Goal: Task Accomplishment & Management: Complete application form

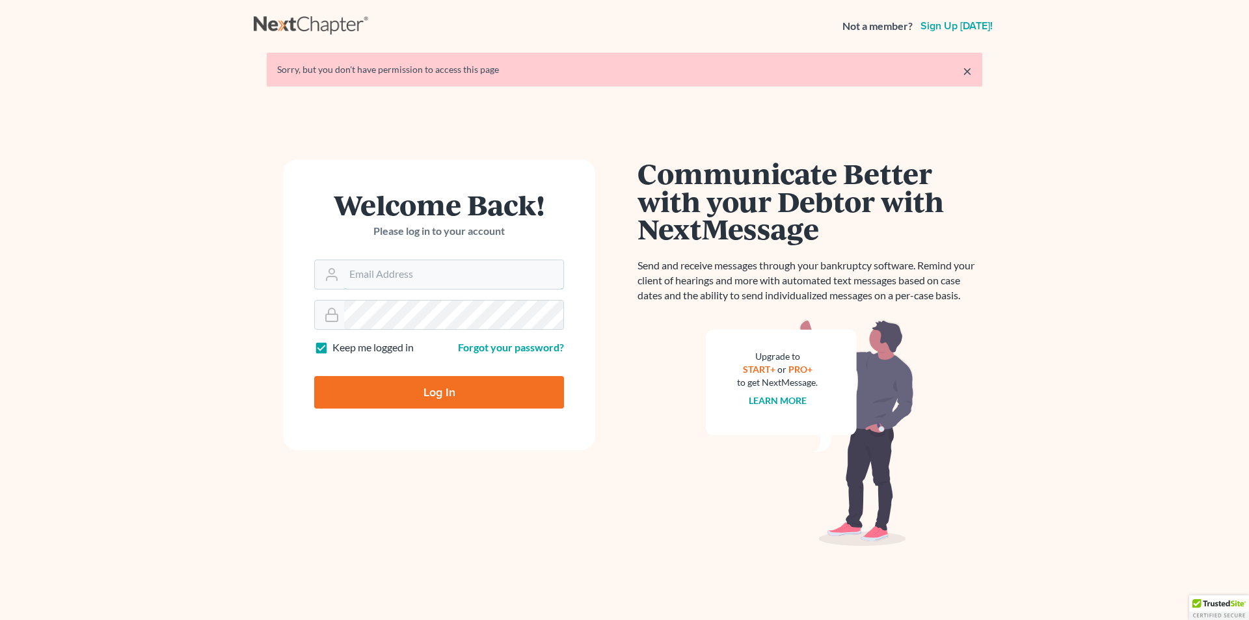
type input "[PERSON_NAME][EMAIL_ADDRESS][DOMAIN_NAME]"
click at [397, 390] on input "Log In" at bounding box center [439, 392] width 250 height 33
type input "Thinking..."
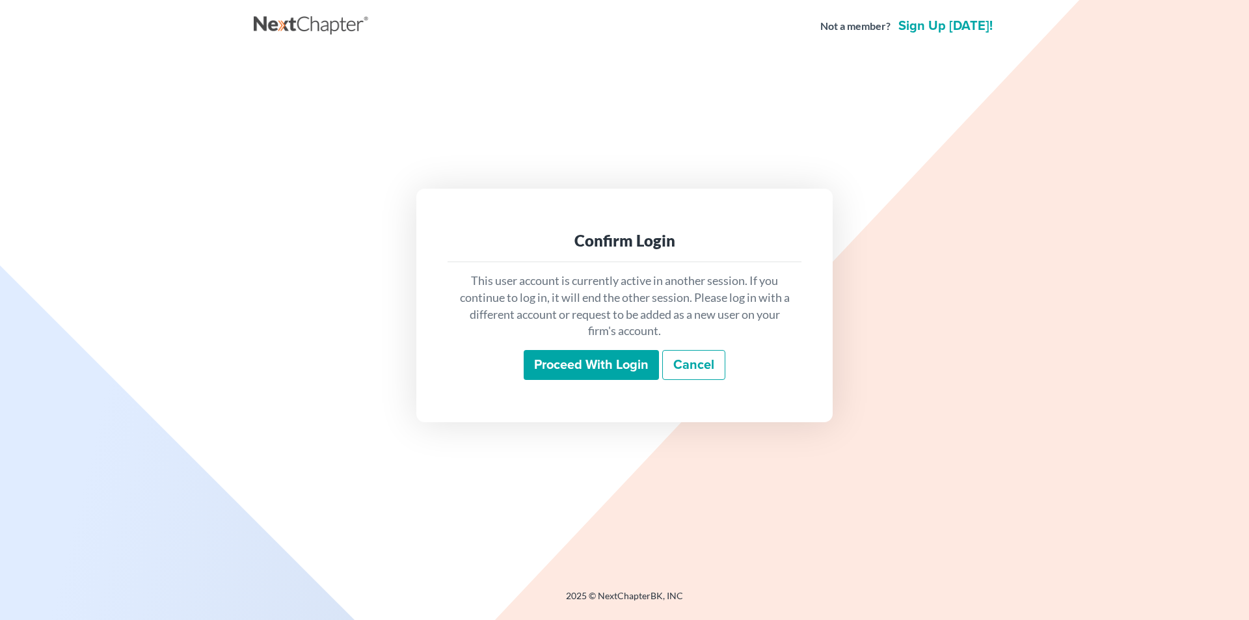
click at [551, 360] on input "Proceed with login" at bounding box center [591, 365] width 135 height 30
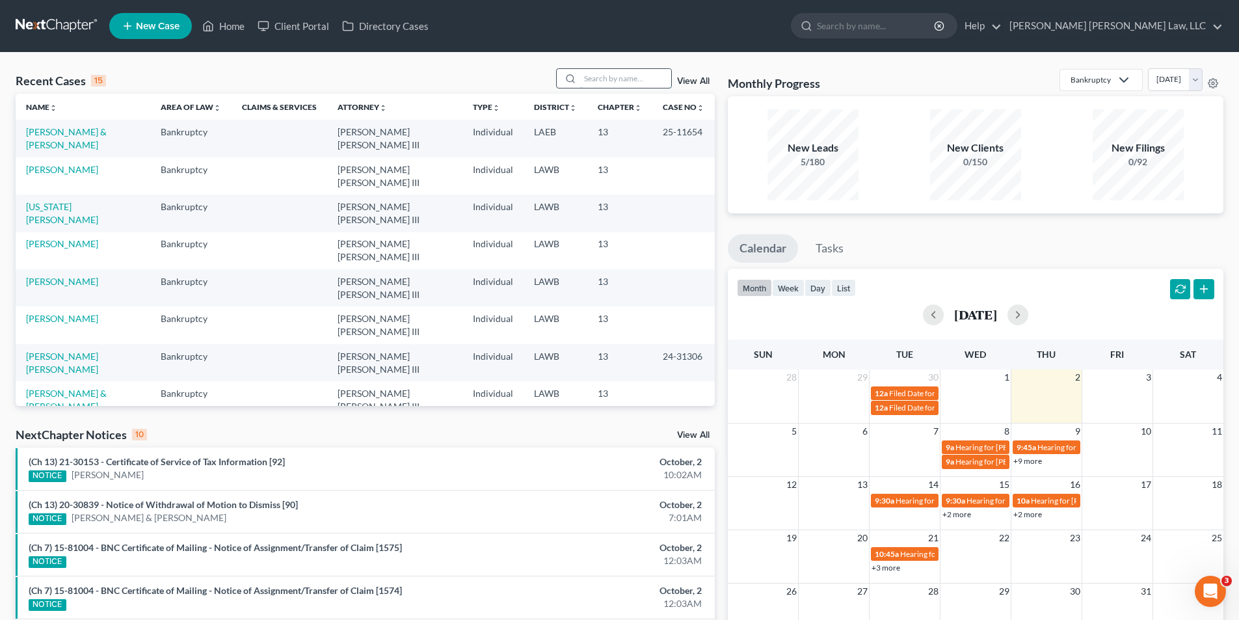
click at [611, 75] on input "search" at bounding box center [625, 78] width 91 height 19
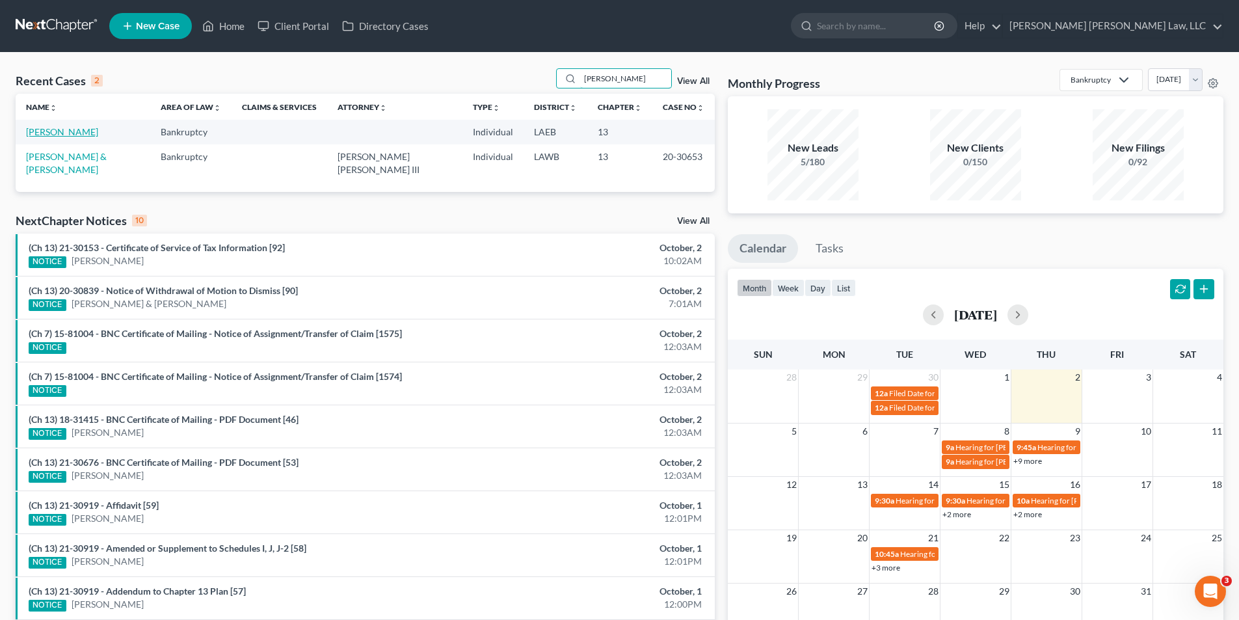
type input "fincher"
click at [44, 130] on link "Fincher, Gary" at bounding box center [62, 131] width 72 height 11
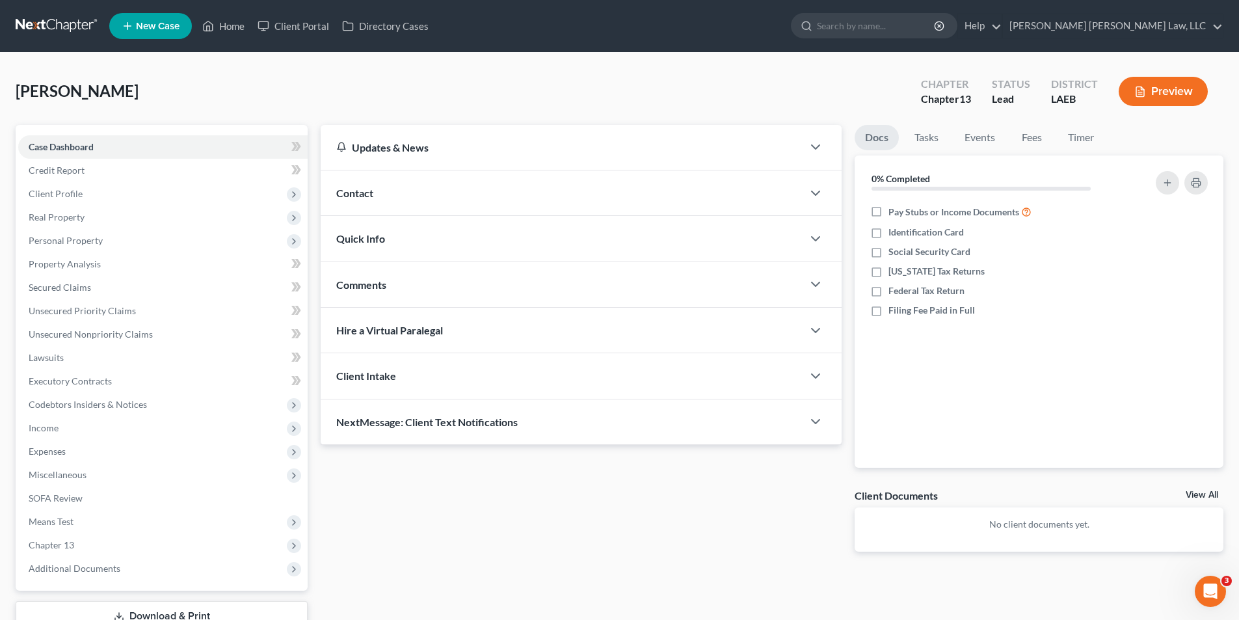
click at [45, 25] on link at bounding box center [57, 25] width 83 height 23
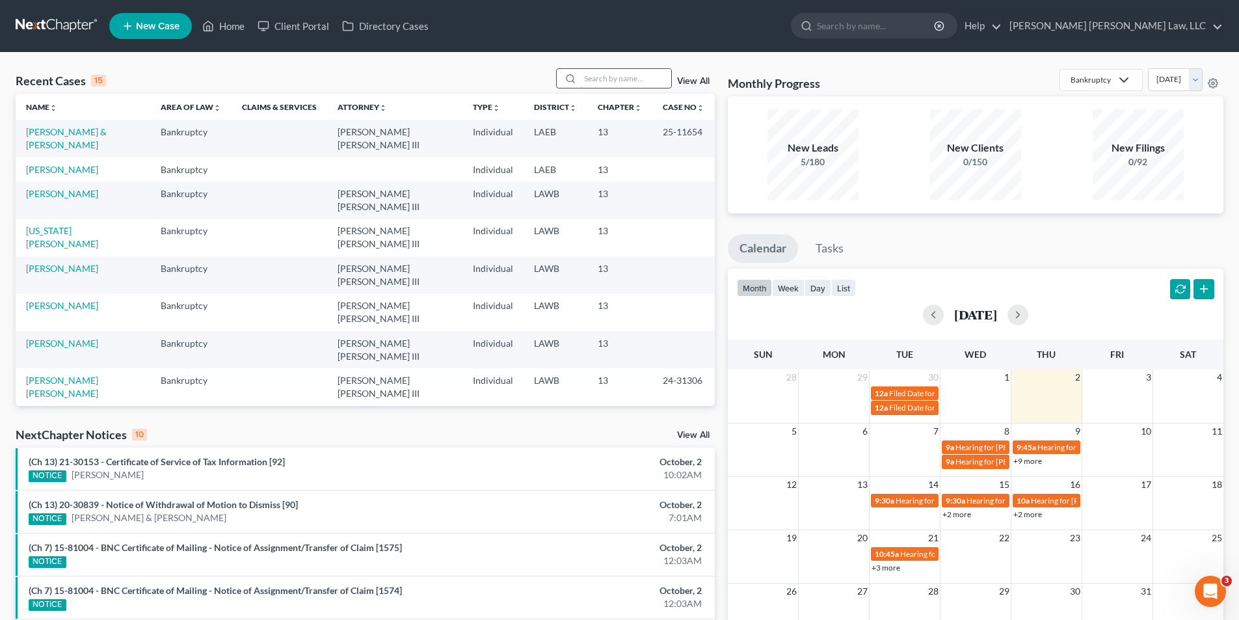
click at [603, 82] on input "search" at bounding box center [625, 78] width 91 height 19
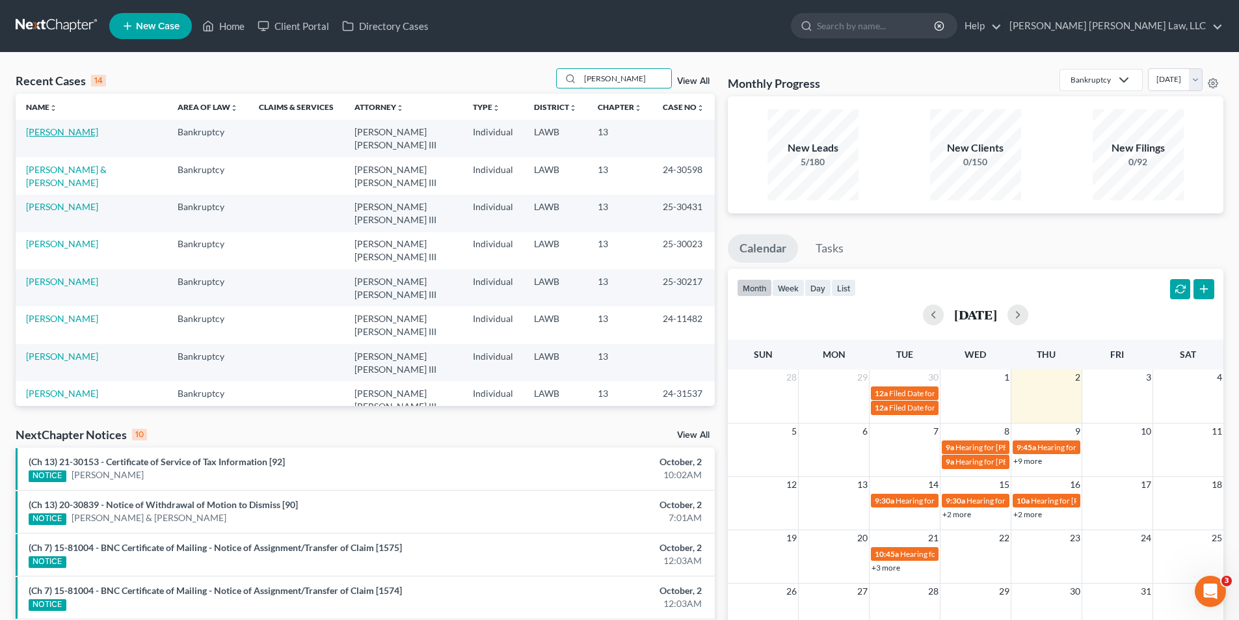
type input "kennedy"
click at [55, 128] on link "Kennedy, Kristina" at bounding box center [62, 131] width 72 height 11
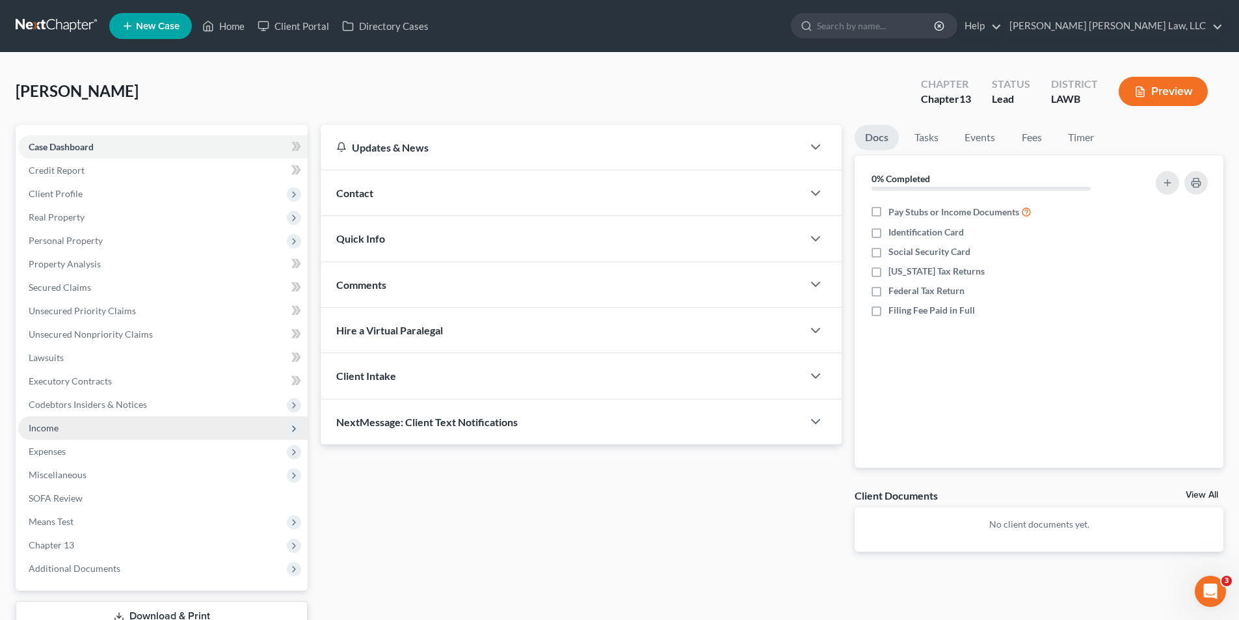
click at [51, 429] on span "Income" at bounding box center [44, 427] width 30 height 11
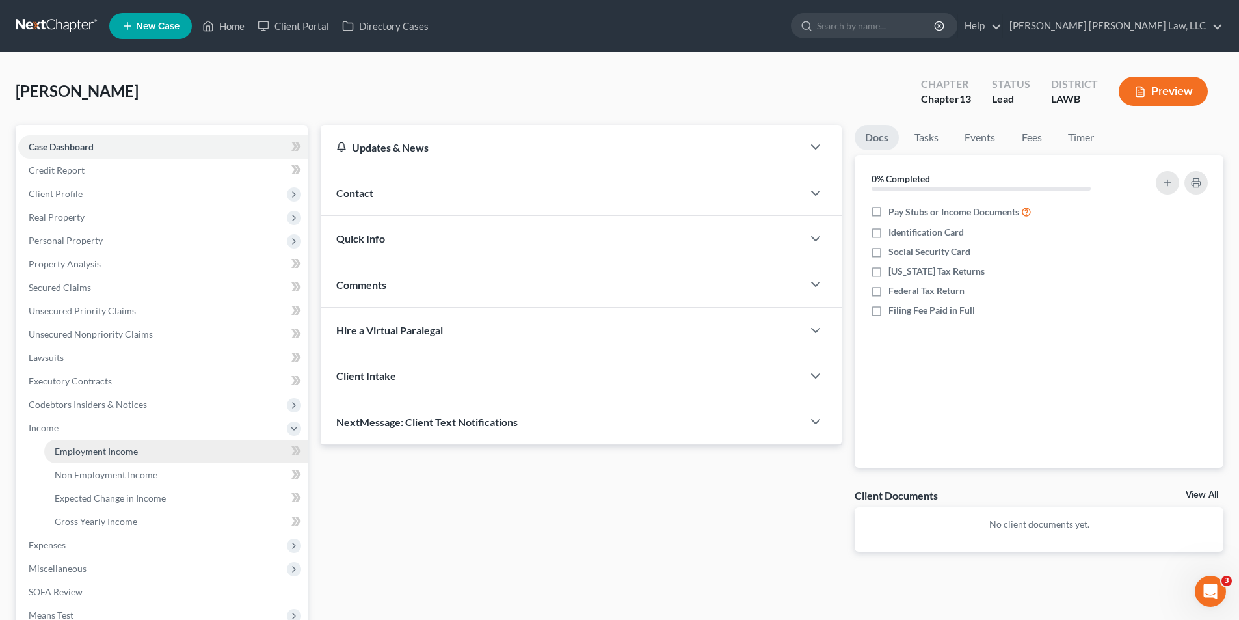
click at [71, 440] on link "Employment Income" at bounding box center [175, 451] width 263 height 23
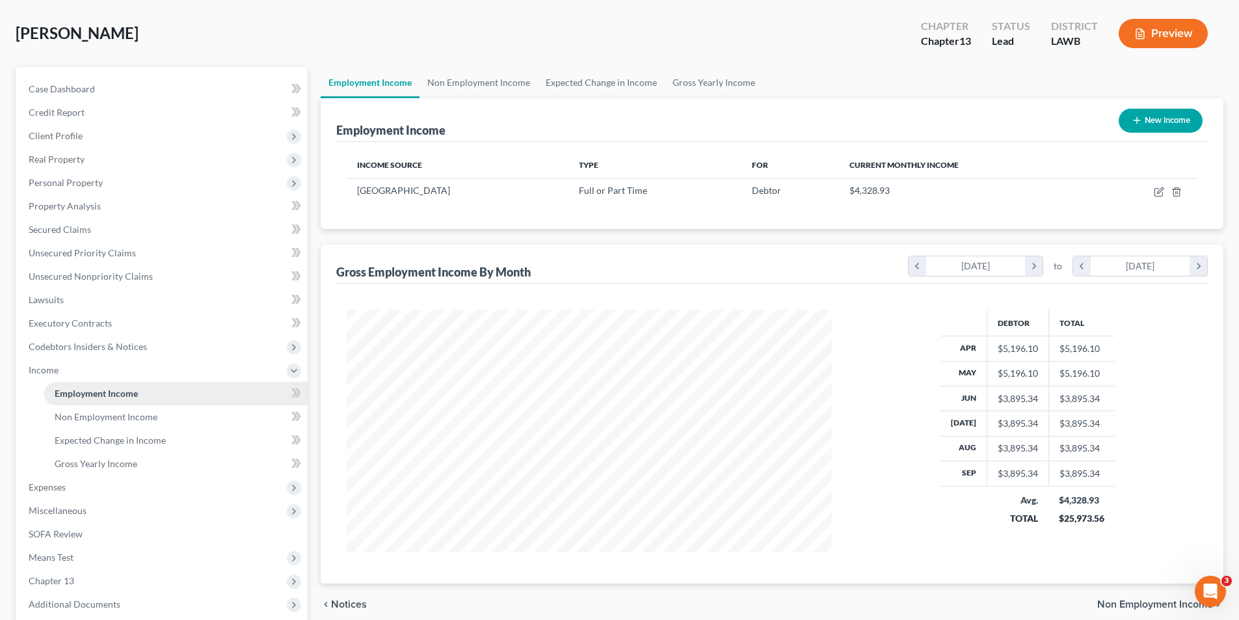
scroll to position [189, 0]
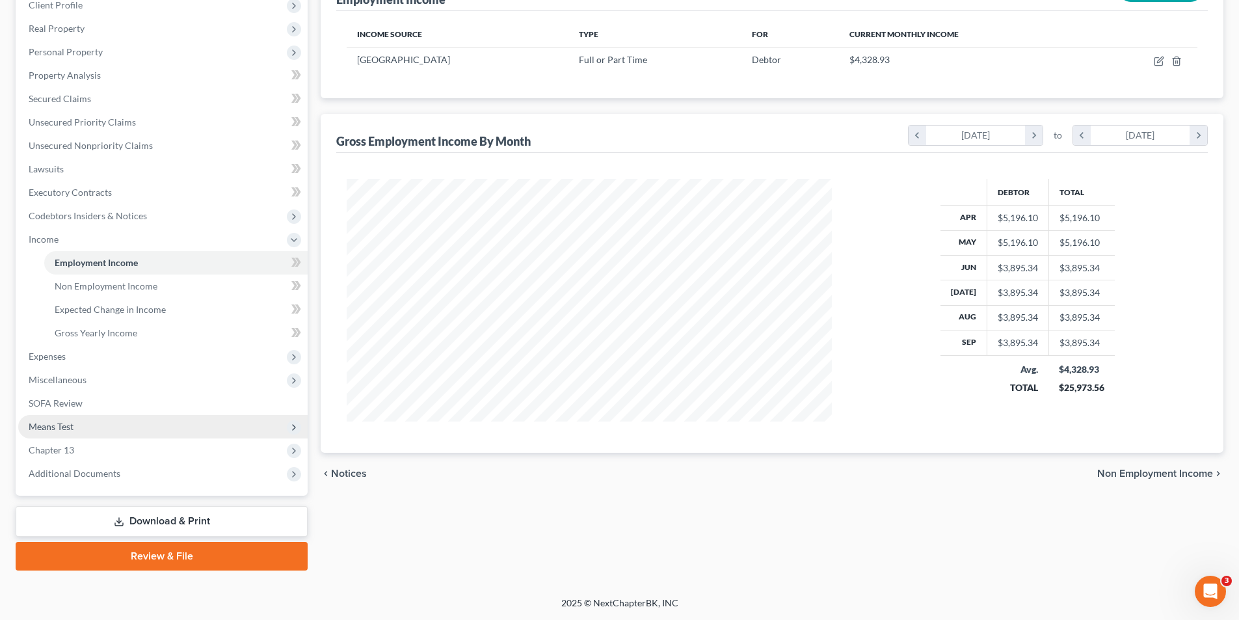
click at [59, 431] on span "Means Test" at bounding box center [51, 426] width 45 height 11
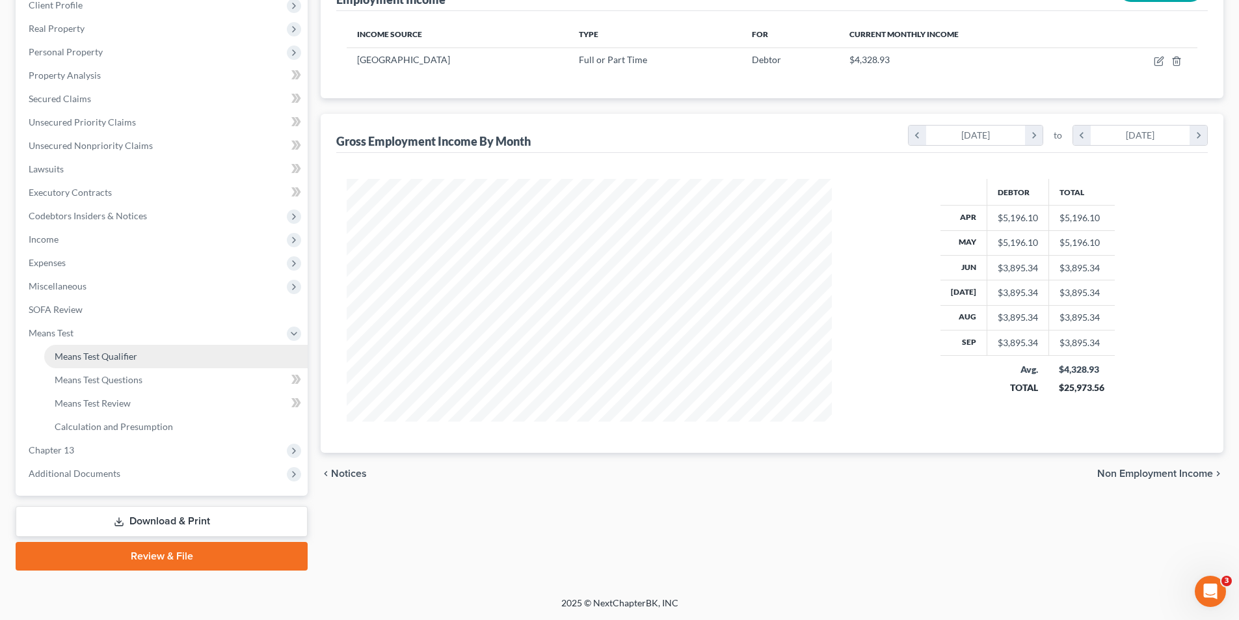
click at [93, 362] on link "Means Test Qualifier" at bounding box center [175, 356] width 263 height 23
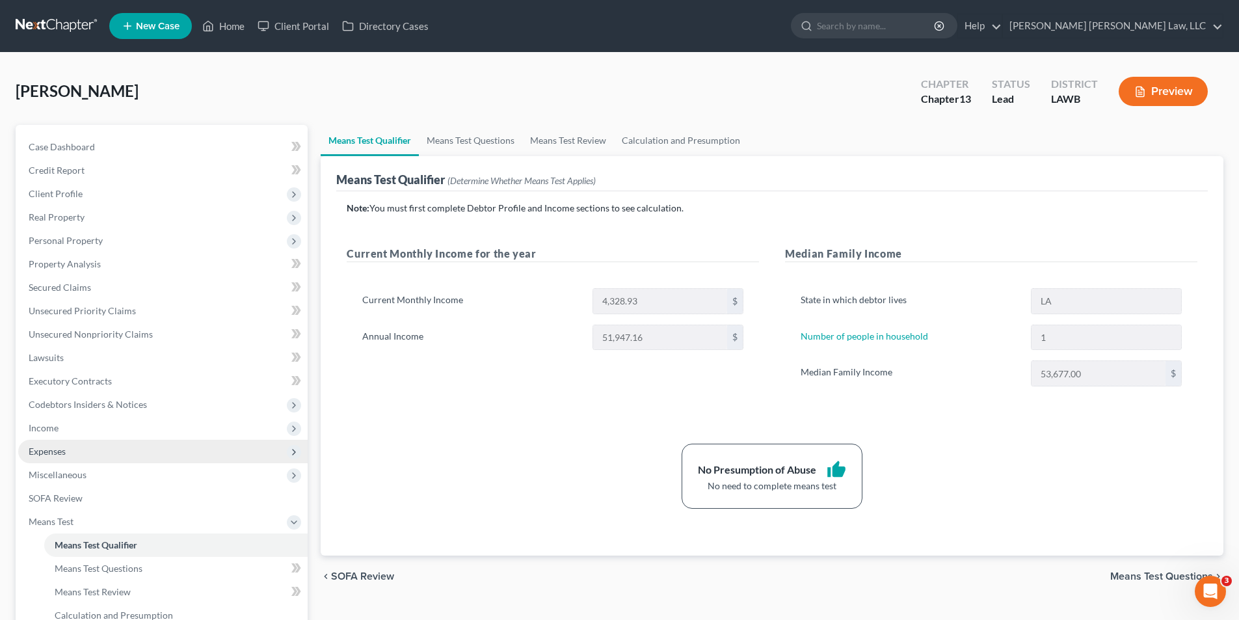
click at [51, 451] on span "Expenses" at bounding box center [47, 451] width 37 height 11
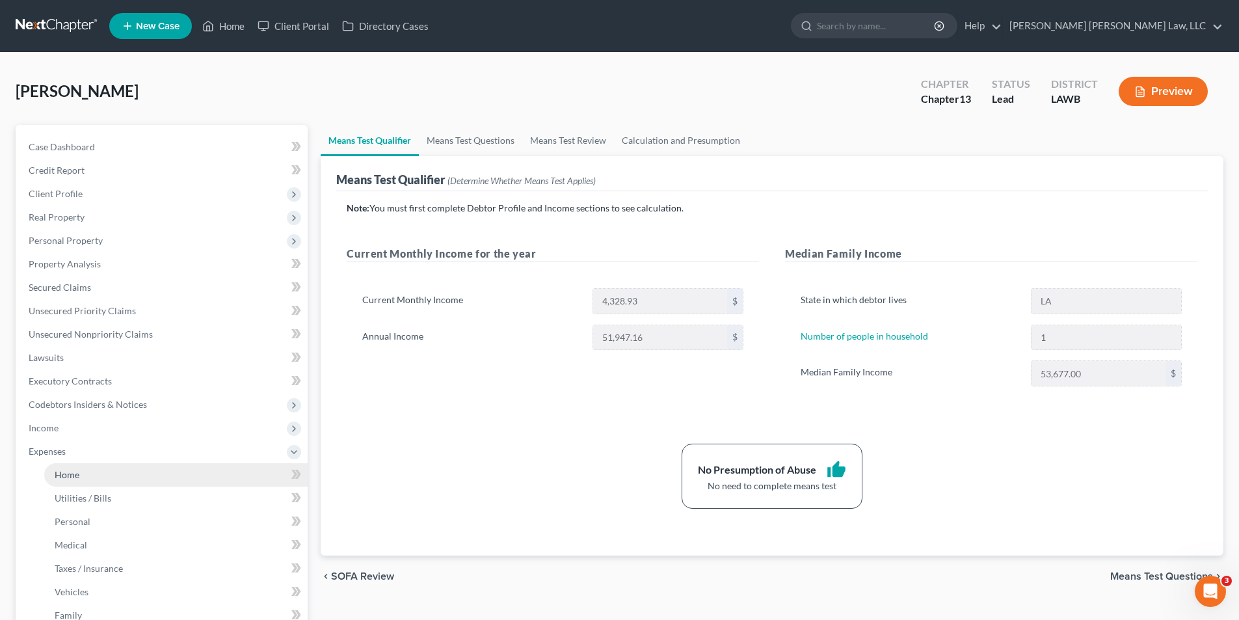
click at [66, 475] on span "Home" at bounding box center [67, 474] width 25 height 11
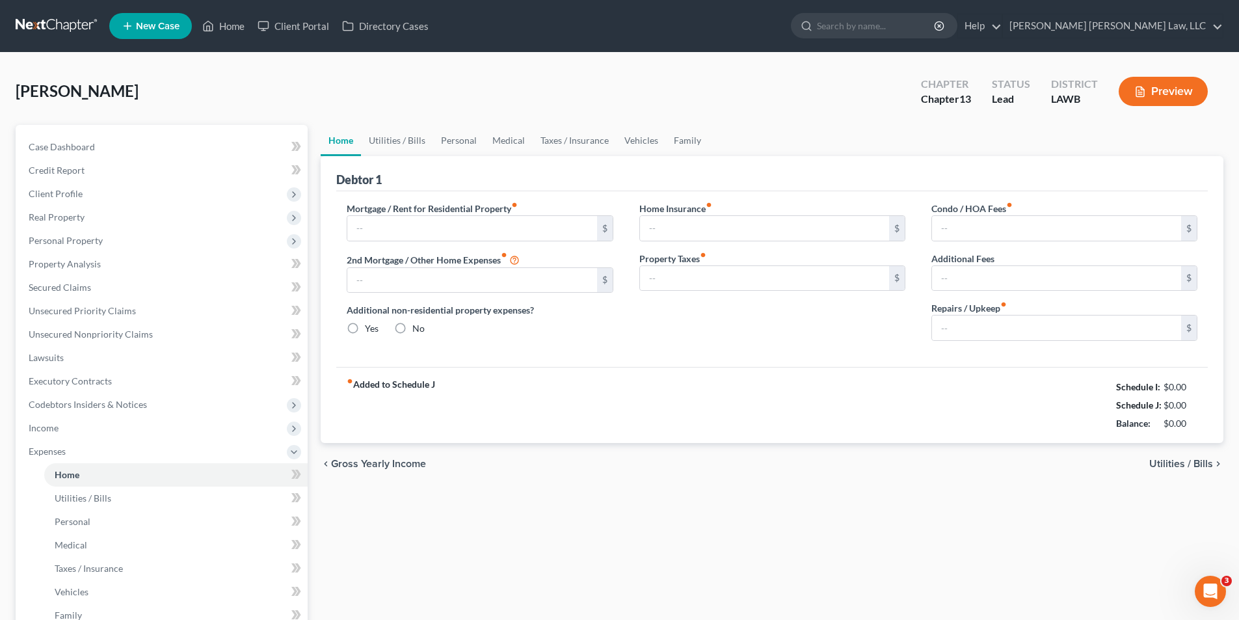
type input "400.00"
type input "0.00"
radio input "true"
type input "0.00"
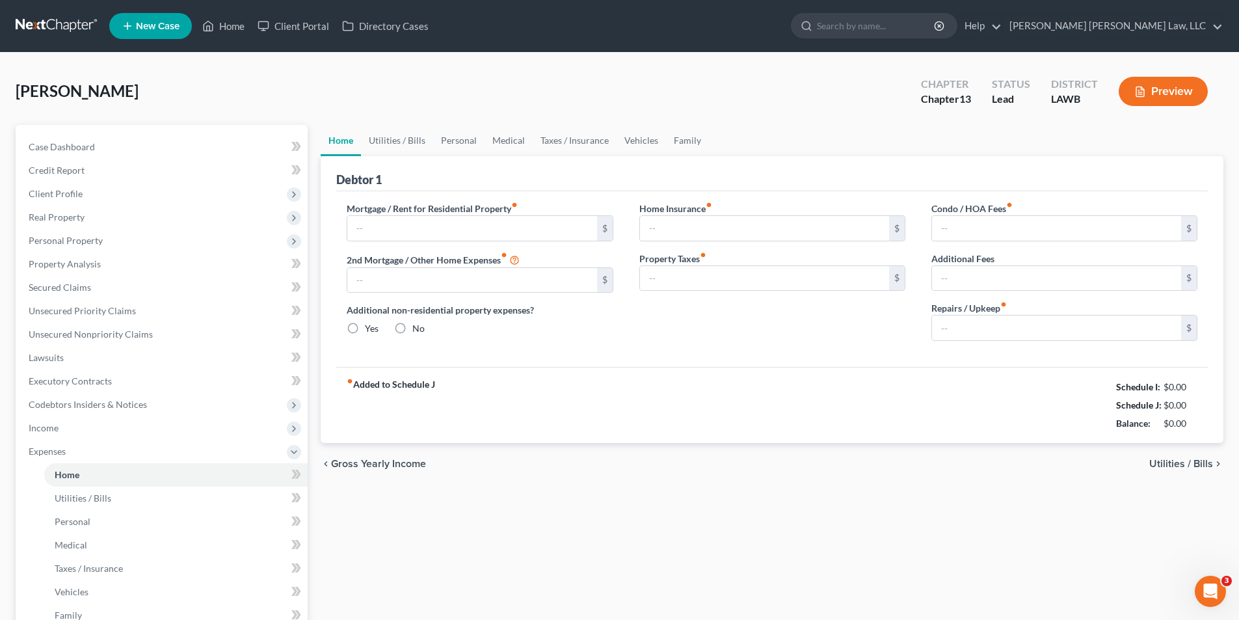
type input "0.00"
click at [391, 143] on link "Utilities / Bills" at bounding box center [397, 140] width 72 height 31
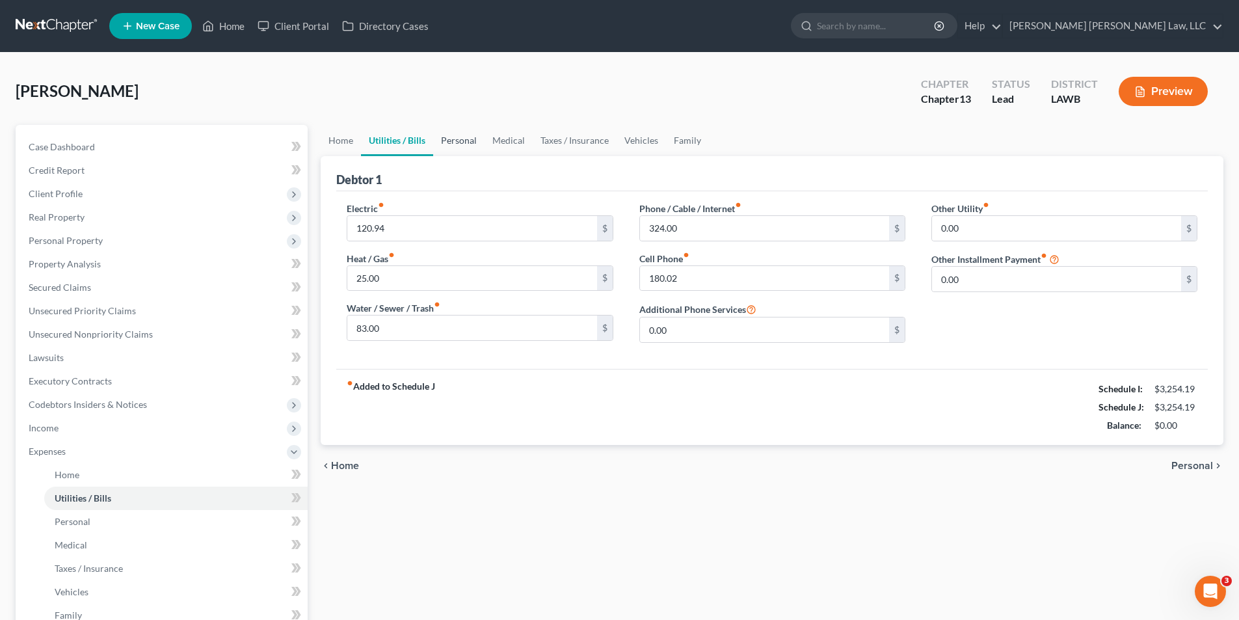
click at [455, 144] on link "Personal" at bounding box center [458, 140] width 51 height 31
